Goal: Information Seeking & Learning: Find specific page/section

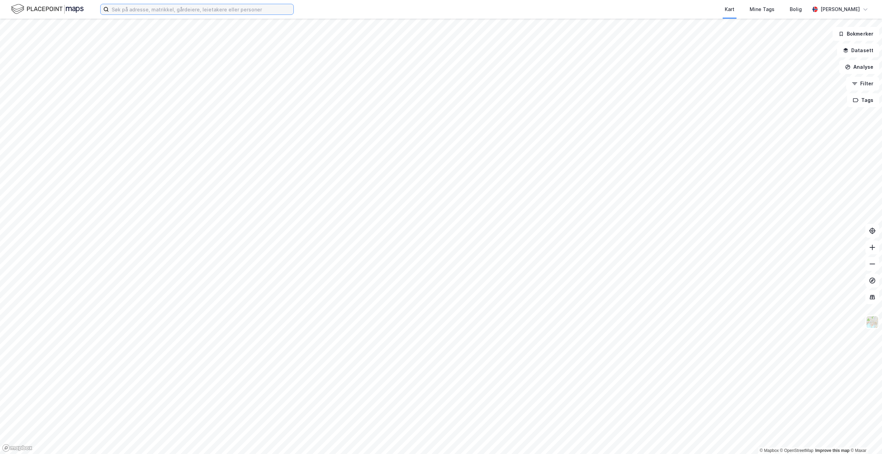
click at [192, 12] on input at bounding box center [201, 9] width 185 height 10
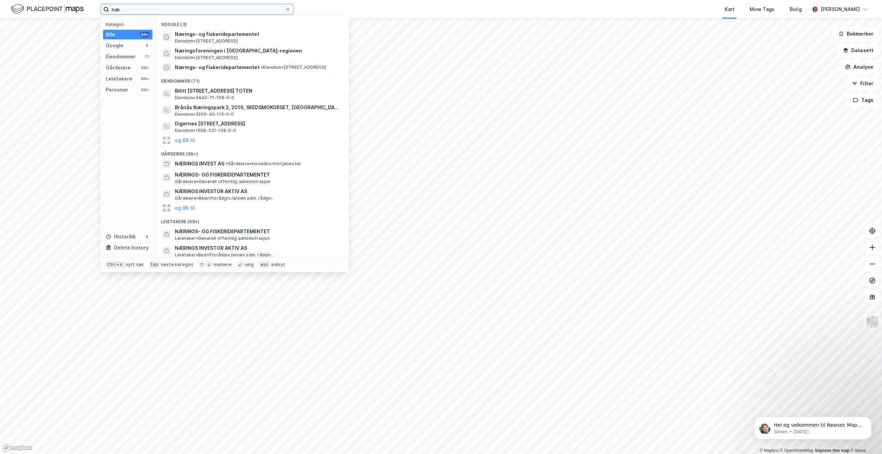
type input "n"
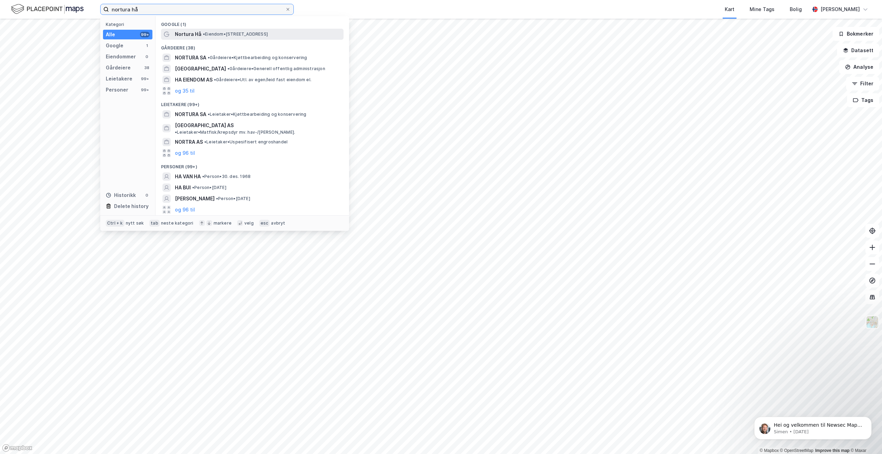
type input "nortura hå"
click at [232, 34] on span "• Eiendom • [STREET_ADDRESS]" at bounding box center [235, 34] width 65 height 6
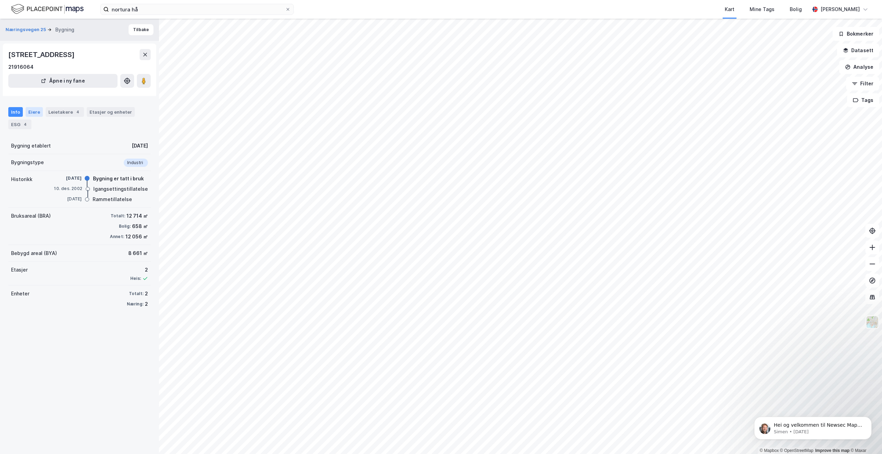
click at [35, 113] on div "Eiere" at bounding box center [34, 112] width 17 height 10
